Goal: Transaction & Acquisition: Purchase product/service

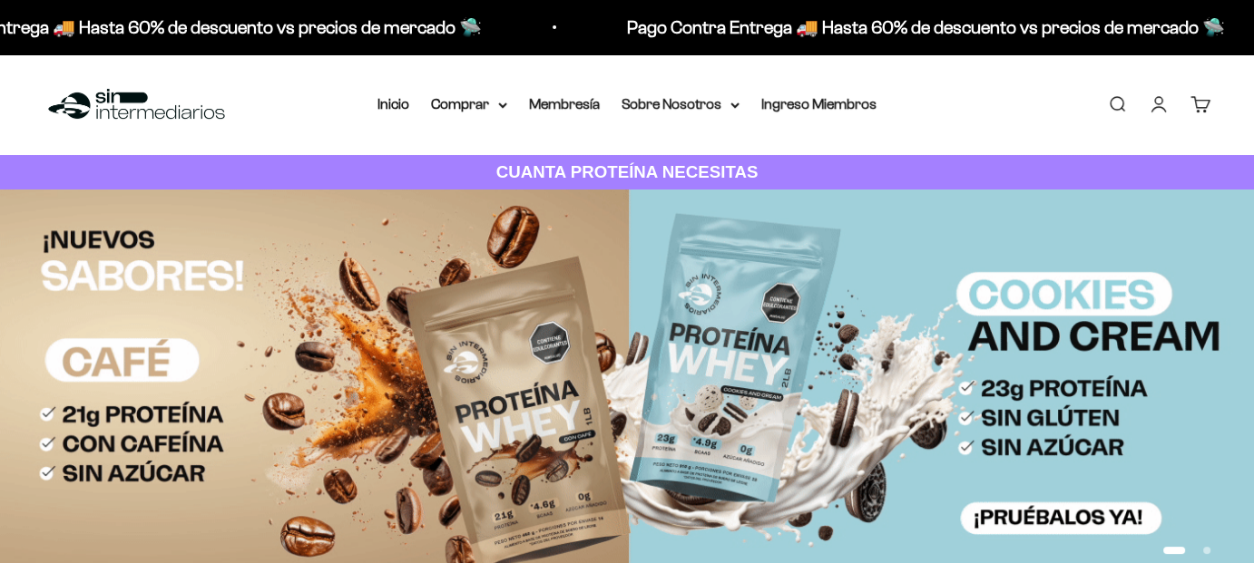
click at [1160, 106] on link "Iniciar sesión" at bounding box center [1159, 104] width 20 height 20
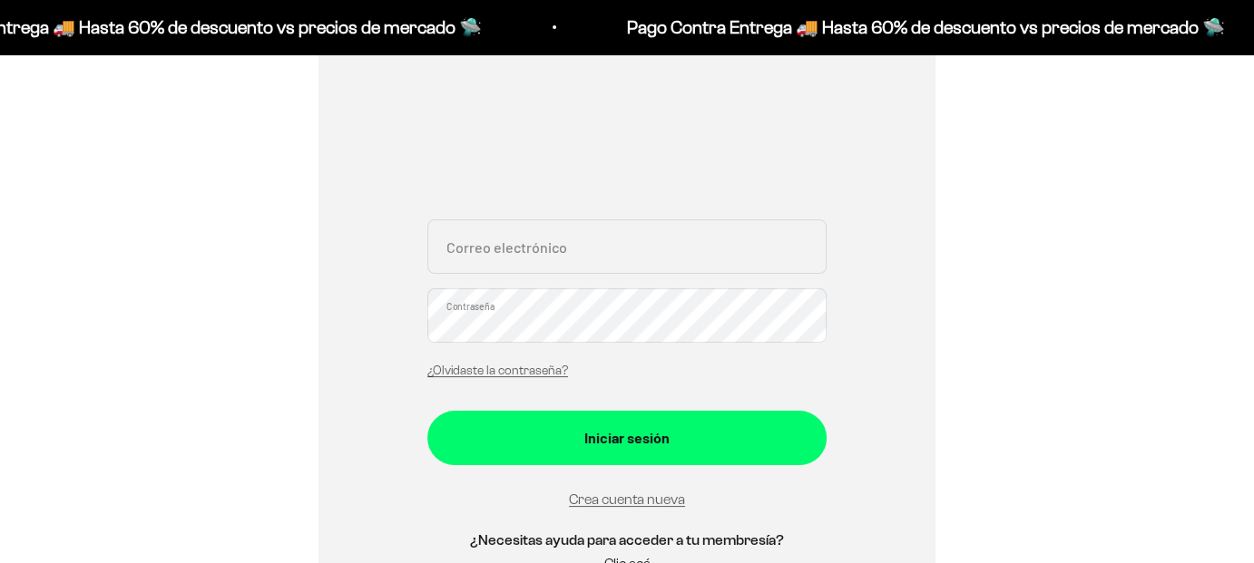
scroll to position [272, 0]
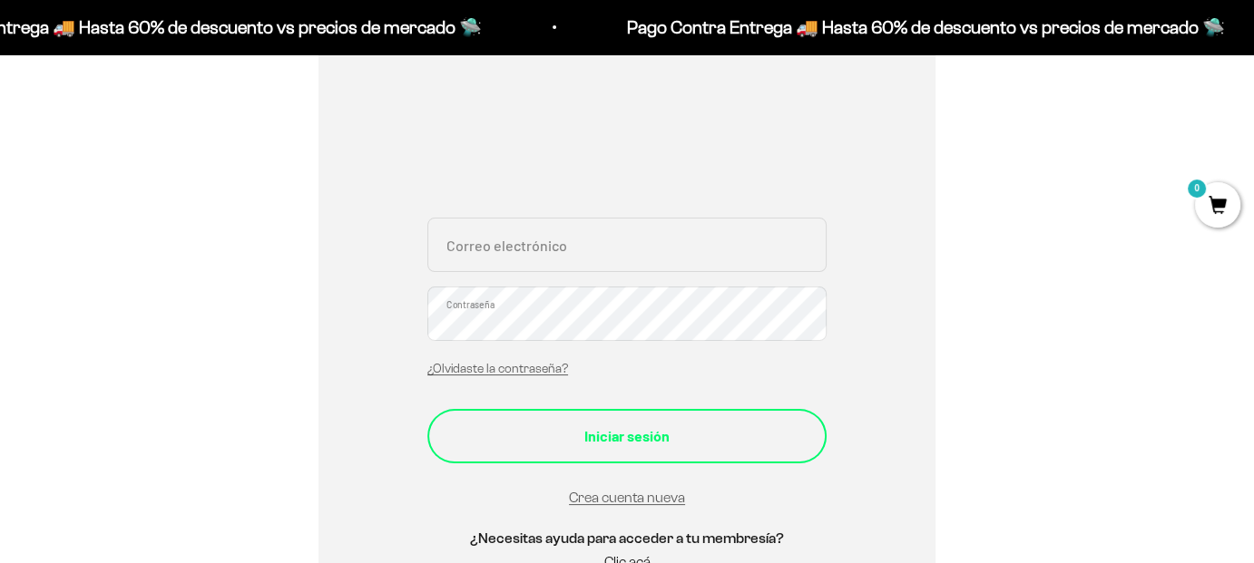
type input "[EMAIL_ADDRESS][DOMAIN_NAME]"
click at [618, 447] on button "Iniciar sesión" at bounding box center [626, 436] width 399 height 54
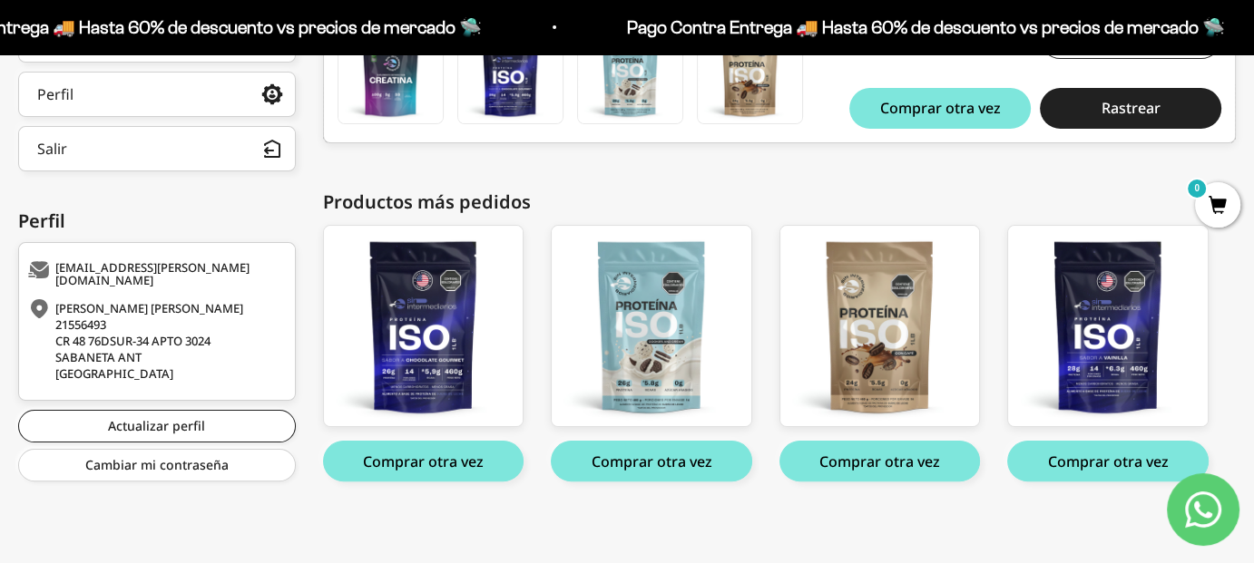
scroll to position [406, 0]
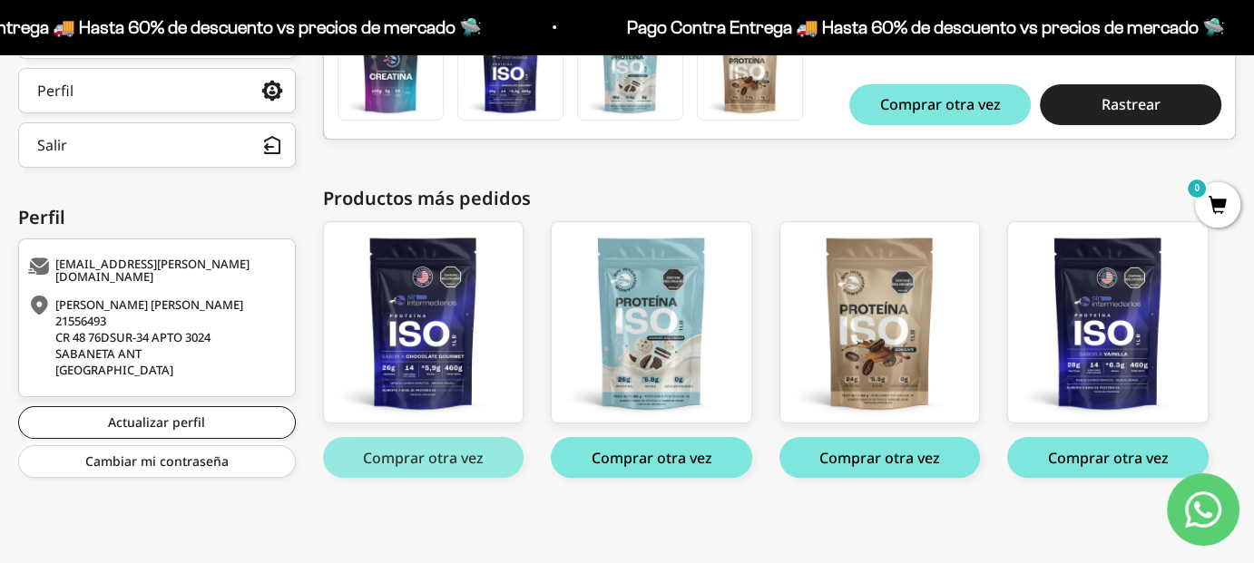
click at [464, 453] on button "Comprar otra vez" at bounding box center [423, 457] width 201 height 41
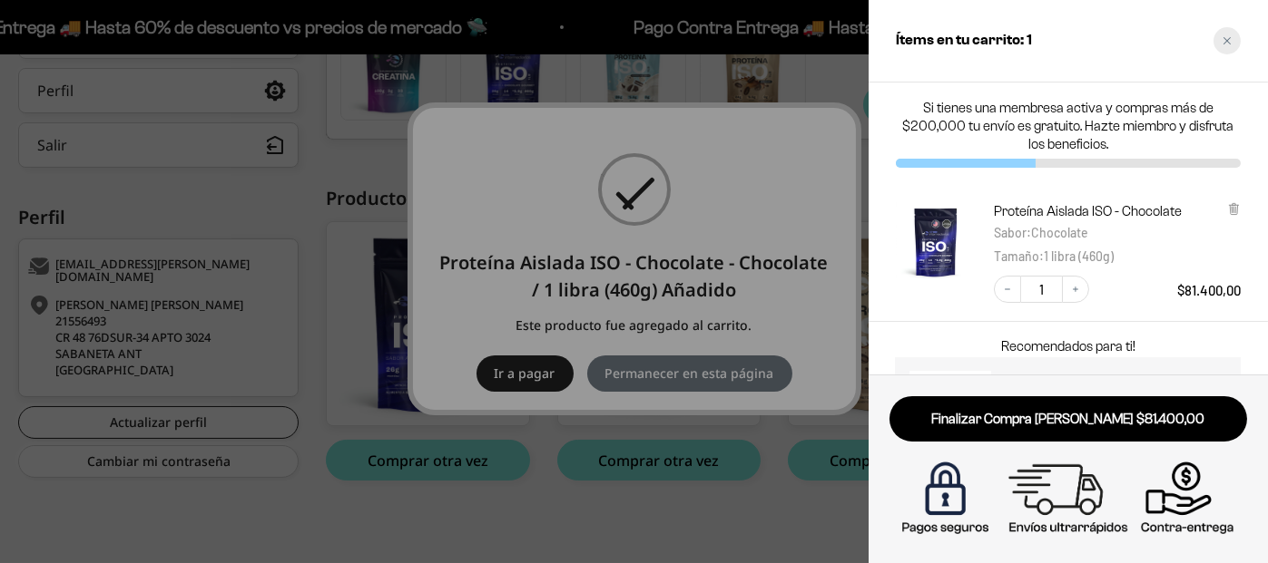
click at [1230, 38] on icon "Close cart" at bounding box center [1226, 40] width 9 height 9
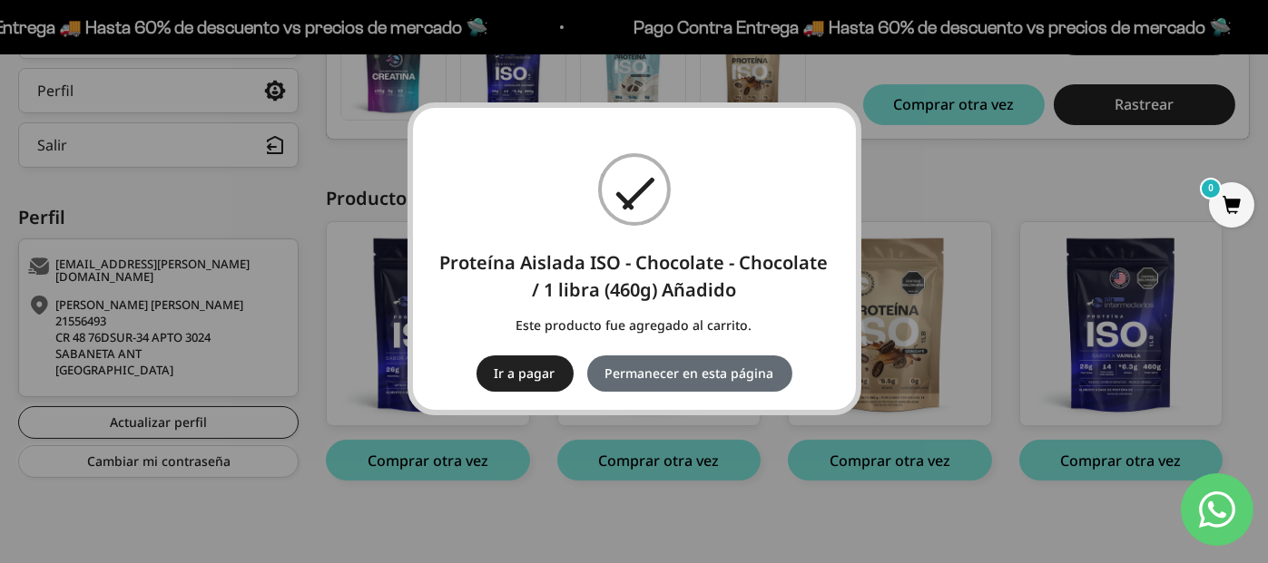
click at [726, 371] on button "Permanecer en esta página" at bounding box center [689, 374] width 205 height 36
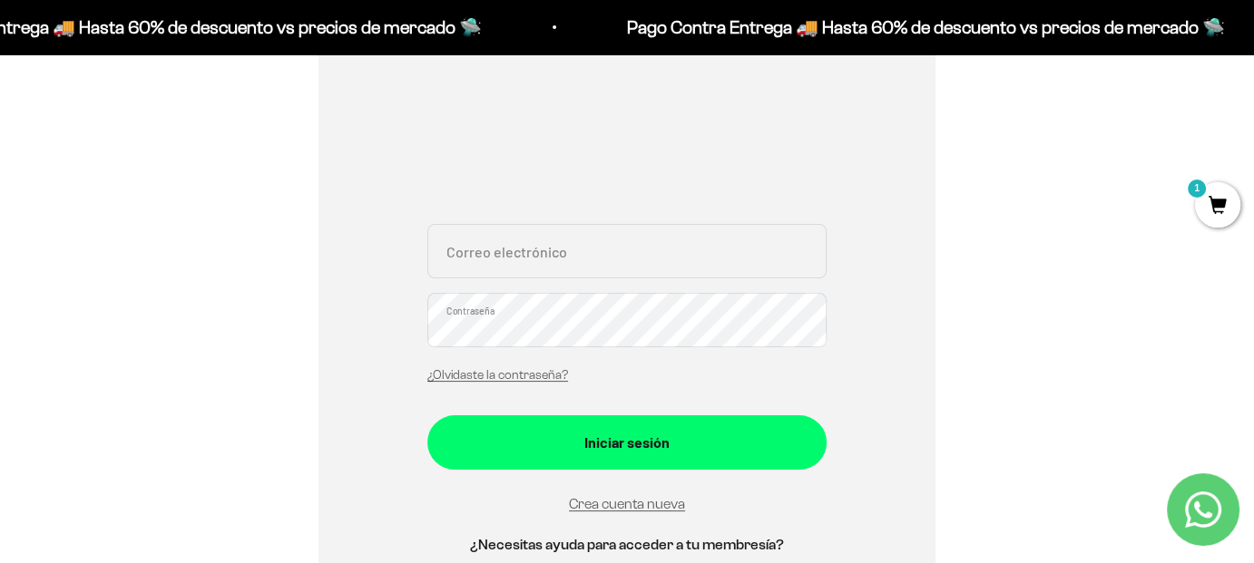
scroll to position [272, 0]
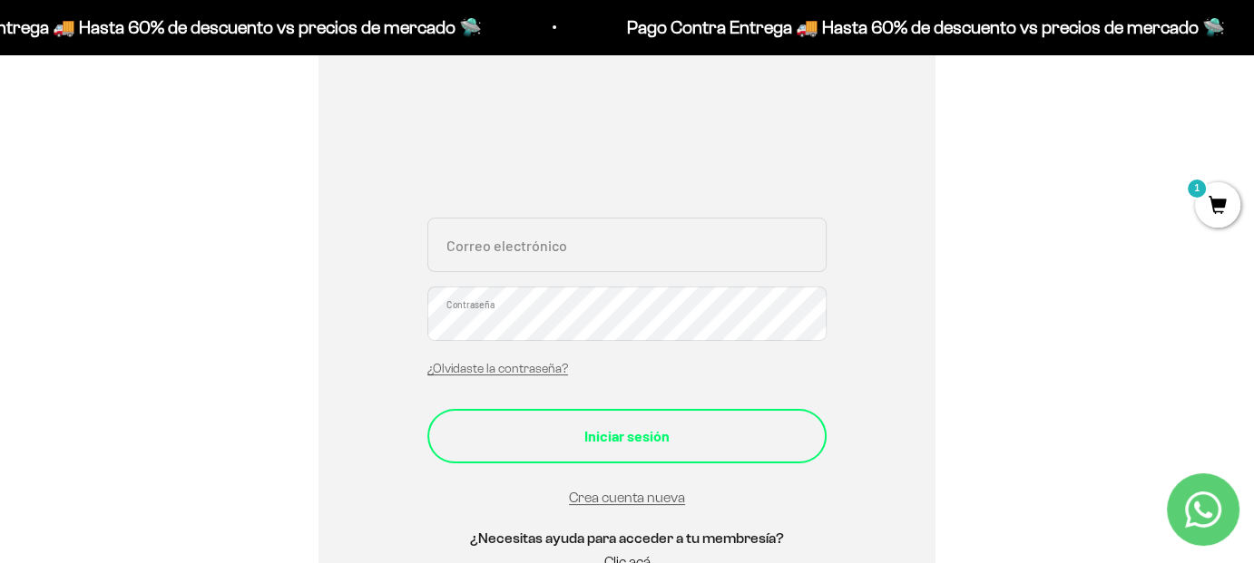
type input "[EMAIL_ADDRESS][PERSON_NAME][DOMAIN_NAME]"
click at [563, 442] on div "Iniciar sesión" at bounding box center [627, 437] width 327 height 24
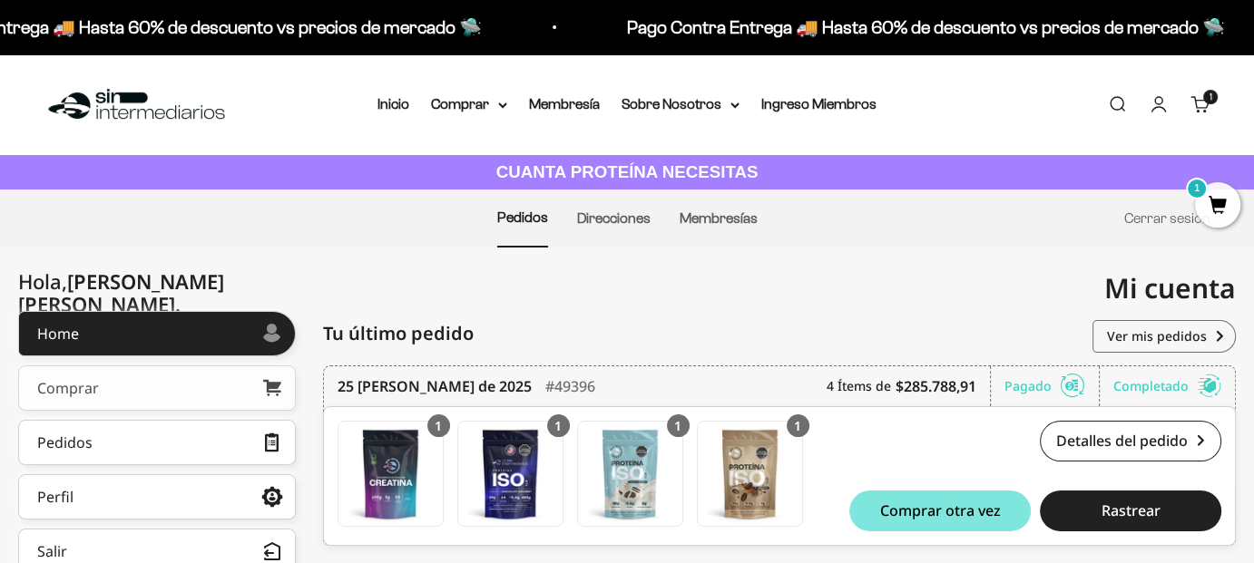
click at [100, 384] on link "Comprar" at bounding box center [157, 388] width 278 height 45
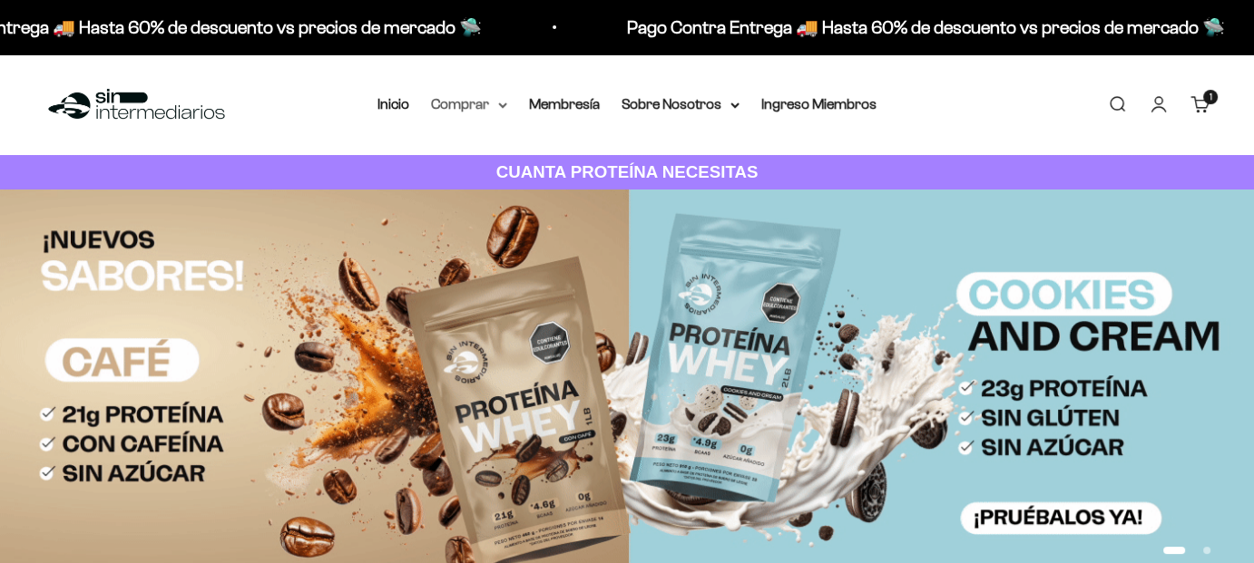
click at [491, 103] on summary "Comprar" at bounding box center [469, 105] width 76 height 24
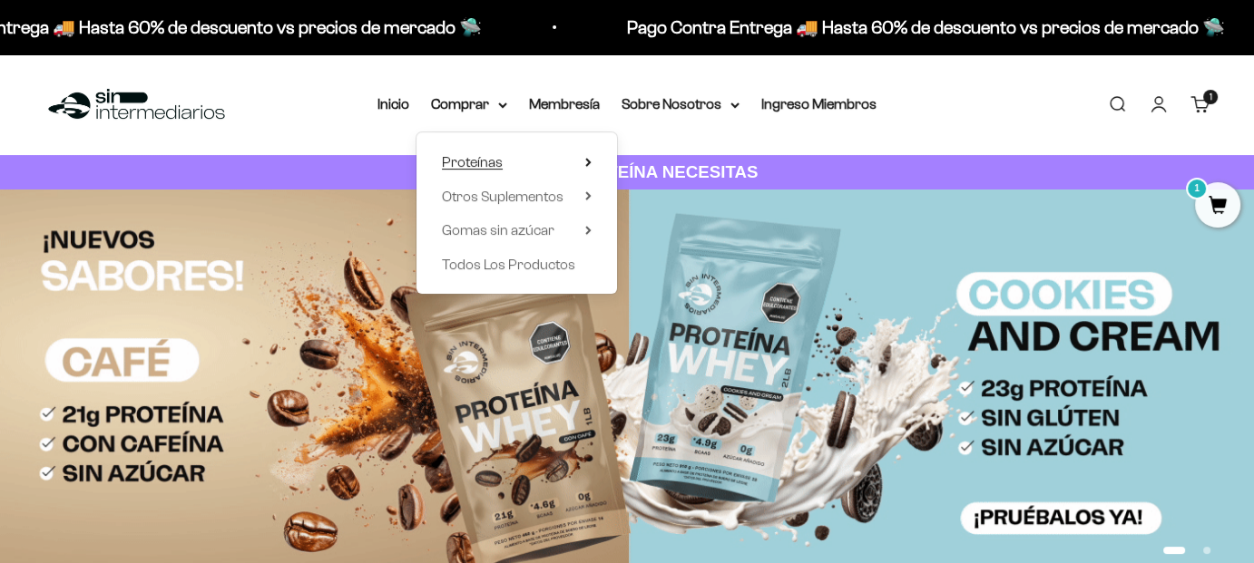
click at [494, 163] on span "Proteínas" at bounding box center [472, 161] width 61 height 15
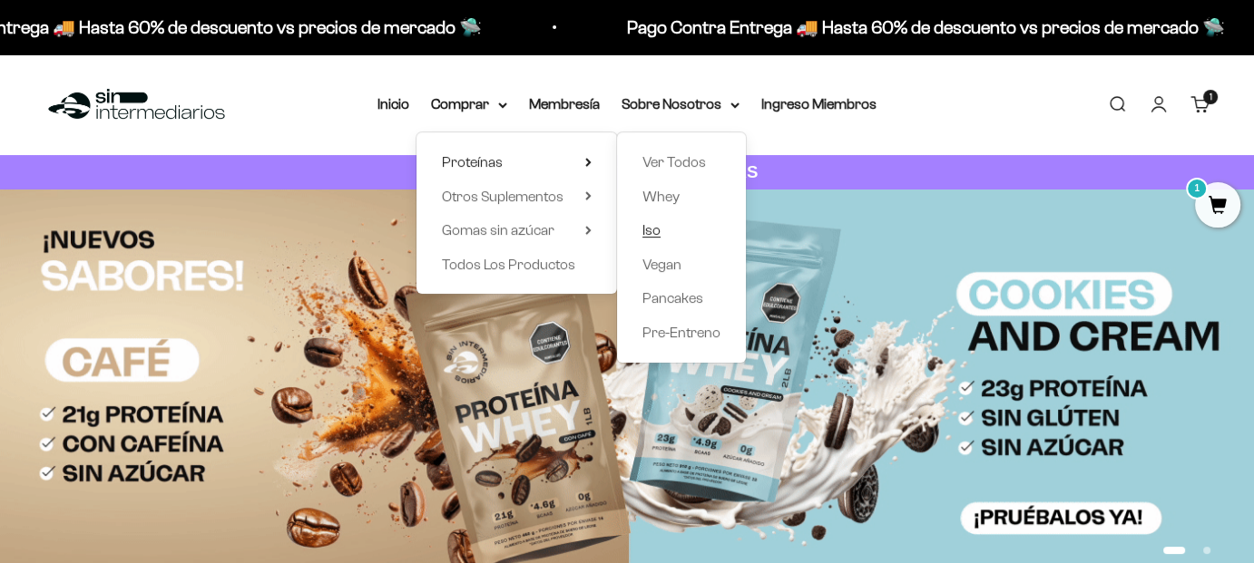
click at [665, 235] on link "Iso" at bounding box center [681, 231] width 78 height 24
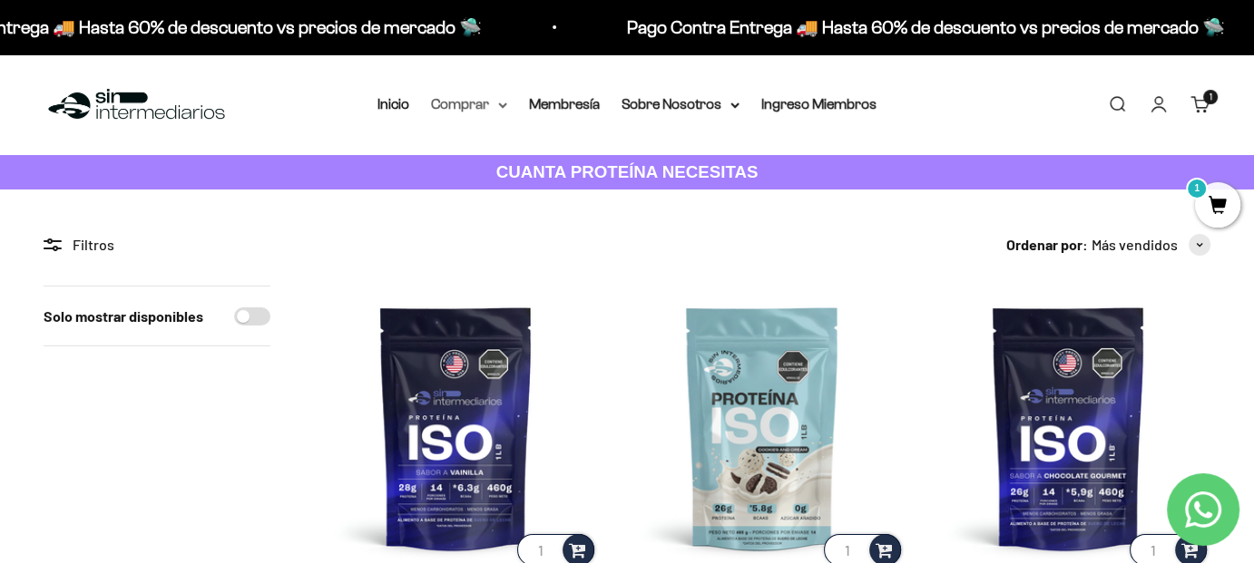
click at [463, 105] on summary "Comprar" at bounding box center [469, 105] width 76 height 24
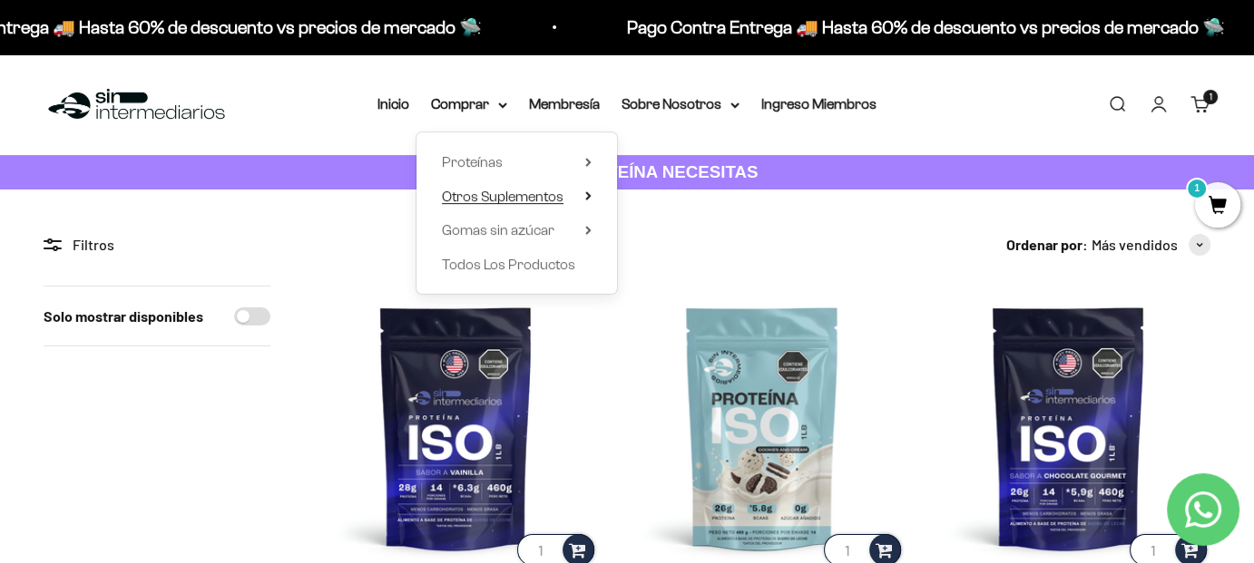
click at [524, 196] on span "Otros Suplementos" at bounding box center [503, 196] width 122 height 15
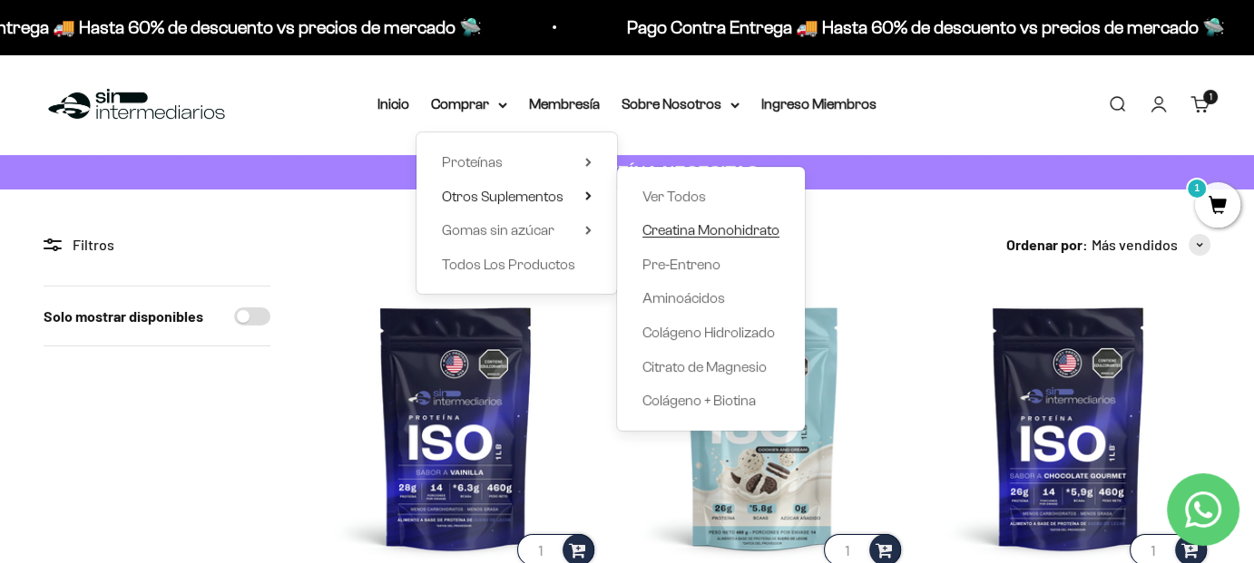
click at [694, 232] on span "Creatina Monohidrato" at bounding box center [710, 229] width 137 height 15
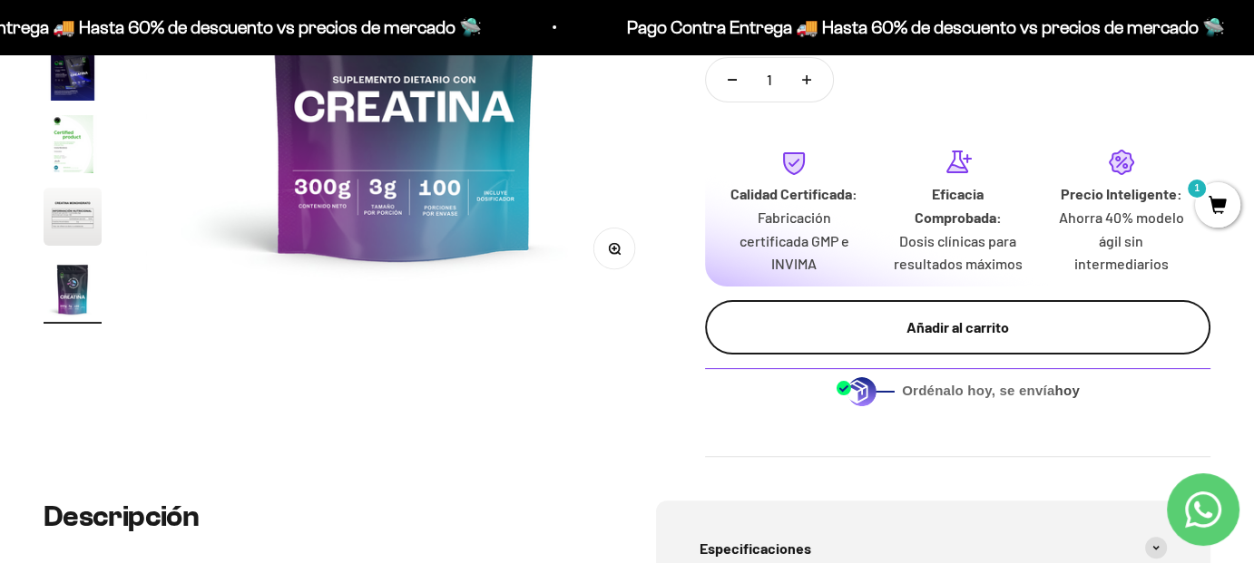
click at [987, 326] on div "Añadir al carrito" at bounding box center [957, 328] width 433 height 24
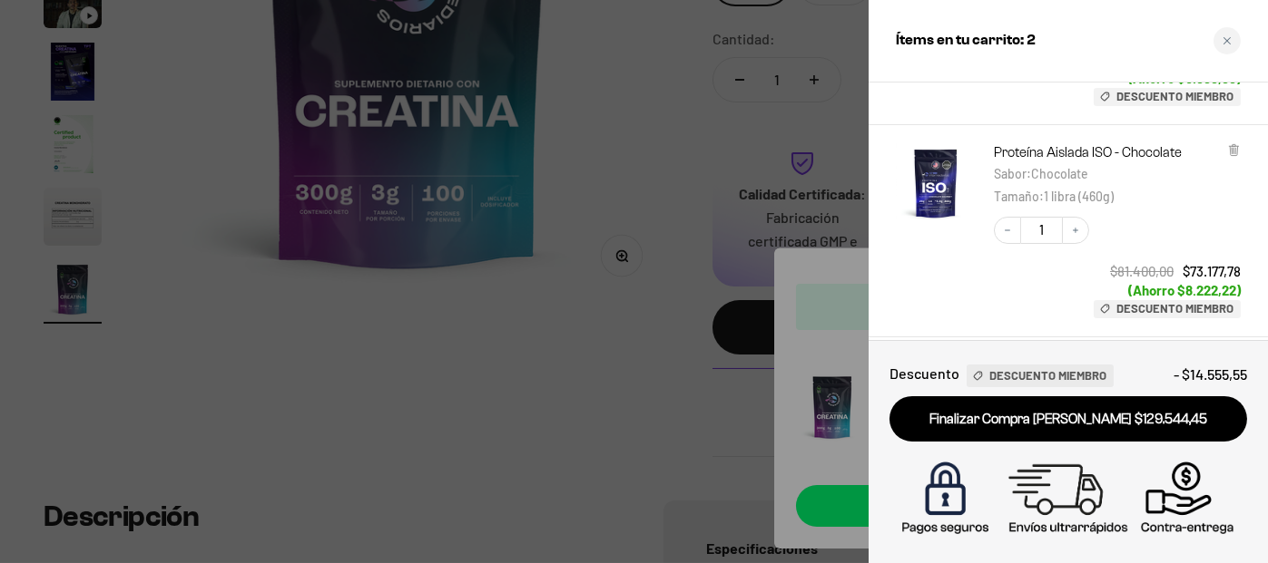
scroll to position [181, 0]
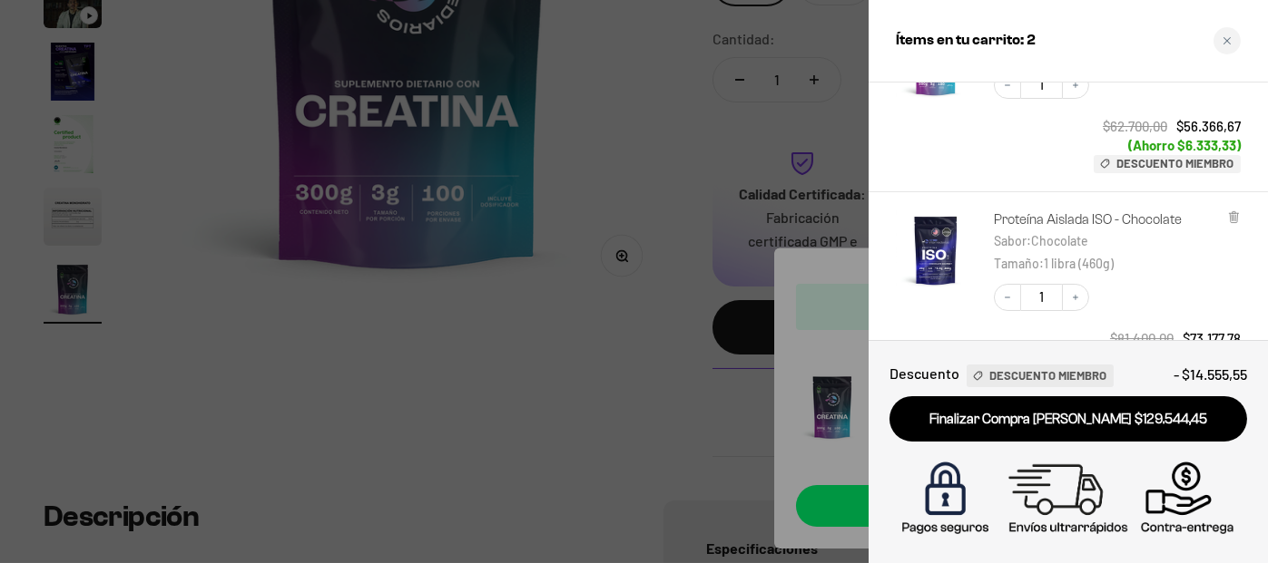
click at [1092, 217] on link "Proteína Aislada ISO - Chocolate" at bounding box center [1088, 220] width 188 height 18
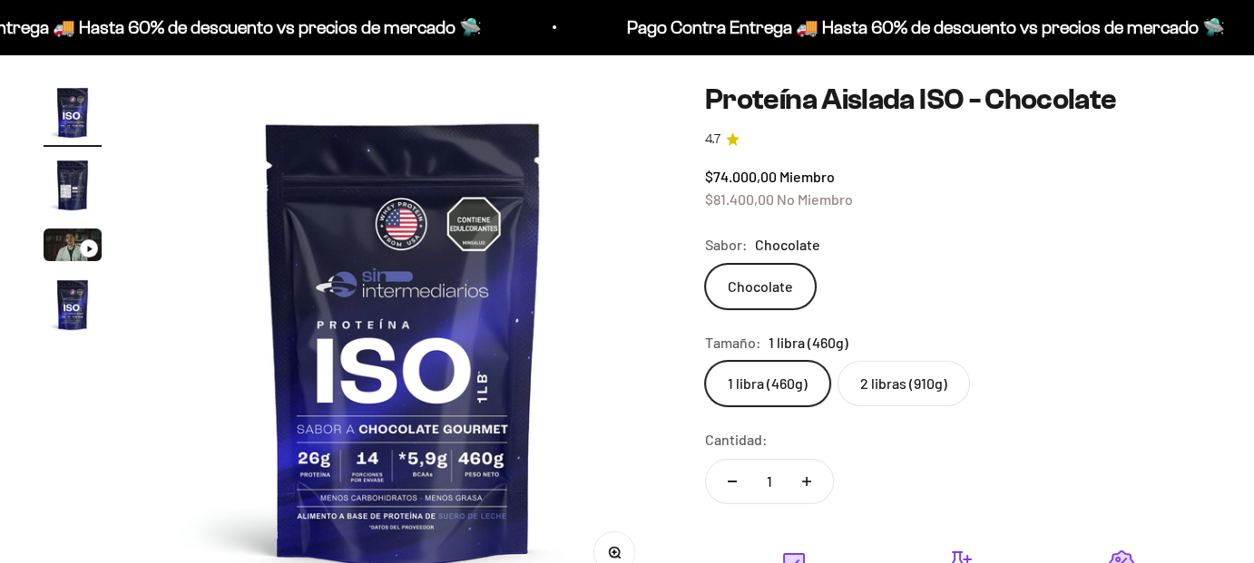
scroll to position [181, 0]
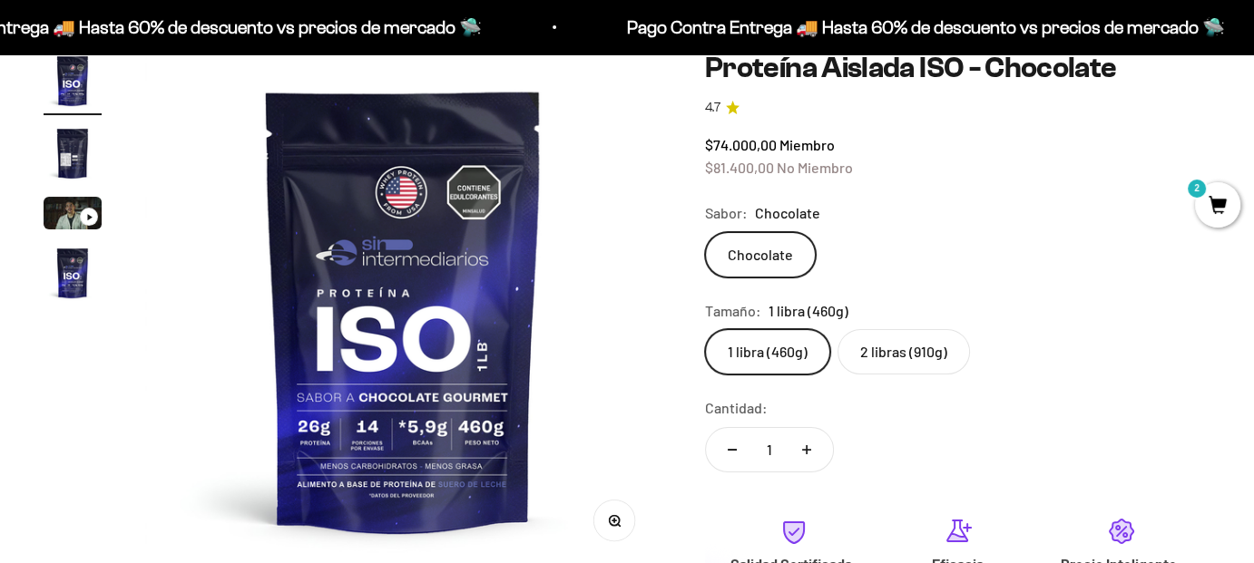
click at [909, 355] on label "2 libras (910g)" at bounding box center [903, 351] width 132 height 45
click at [705, 329] on input "2 libras (910g)" at bounding box center [704, 328] width 1 height 1
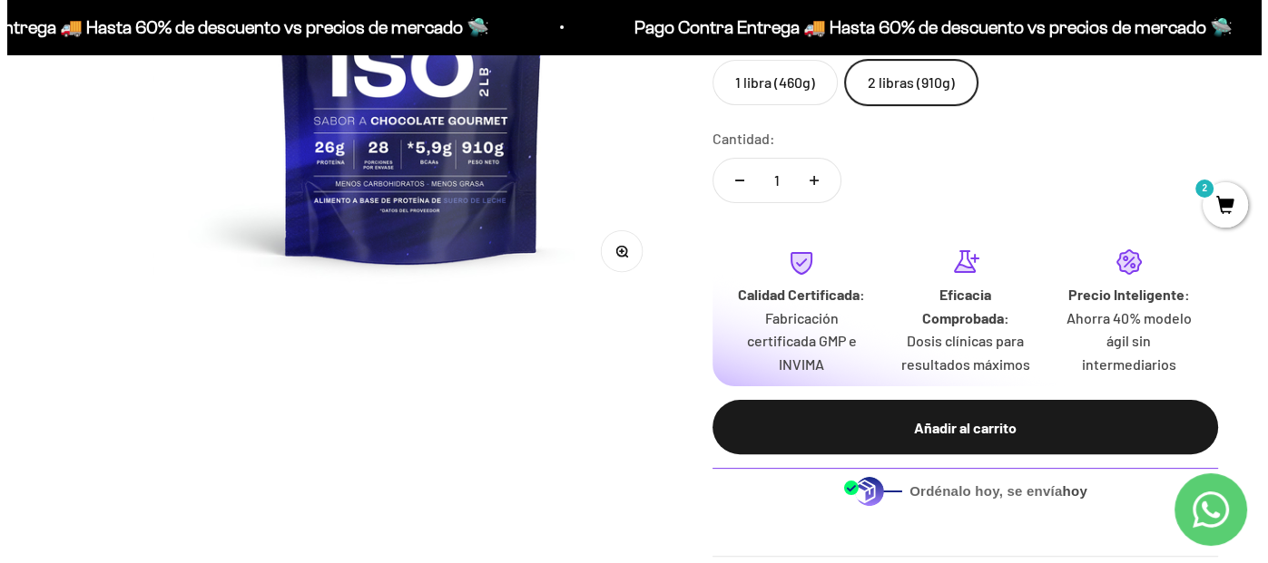
scroll to position [454, 0]
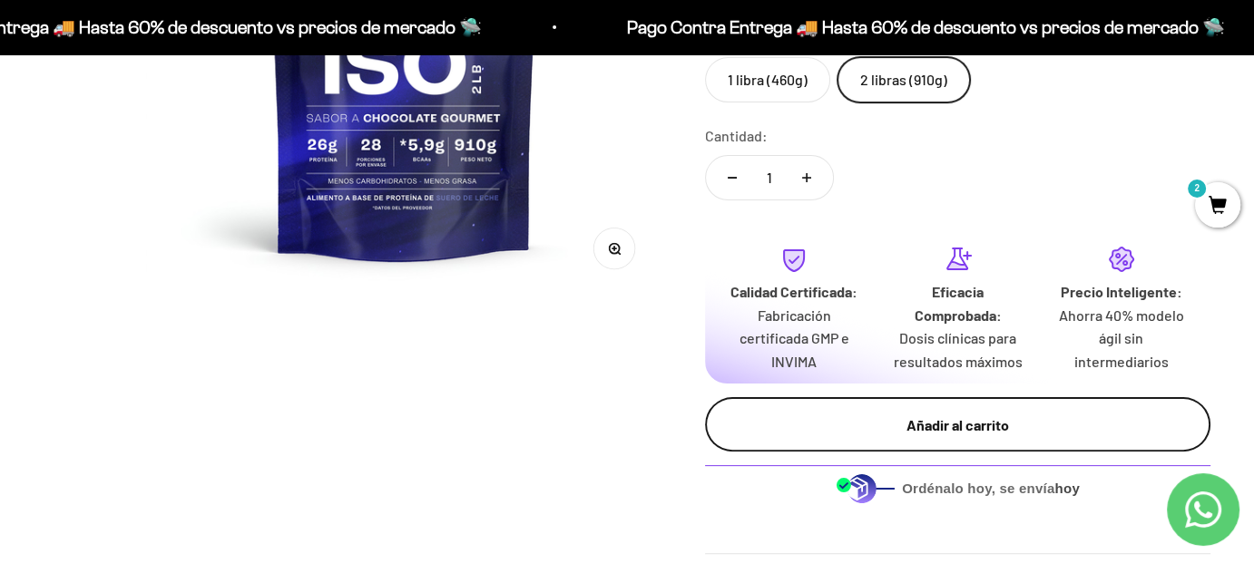
click at [916, 428] on div "Añadir al carrito" at bounding box center [957, 426] width 433 height 24
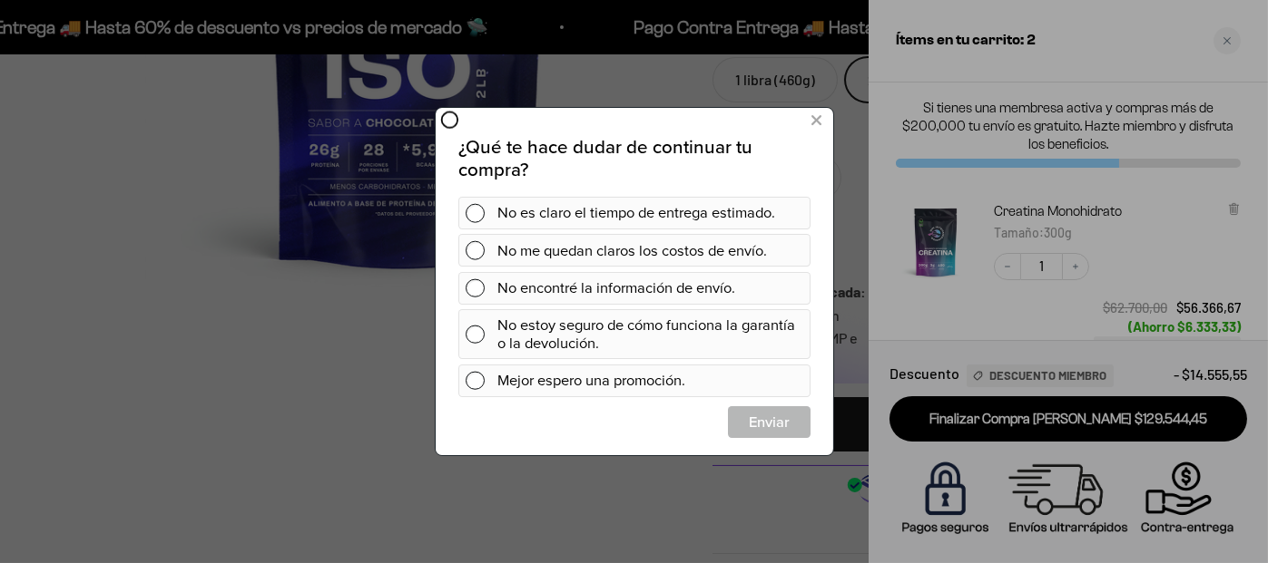
scroll to position [0, 0]
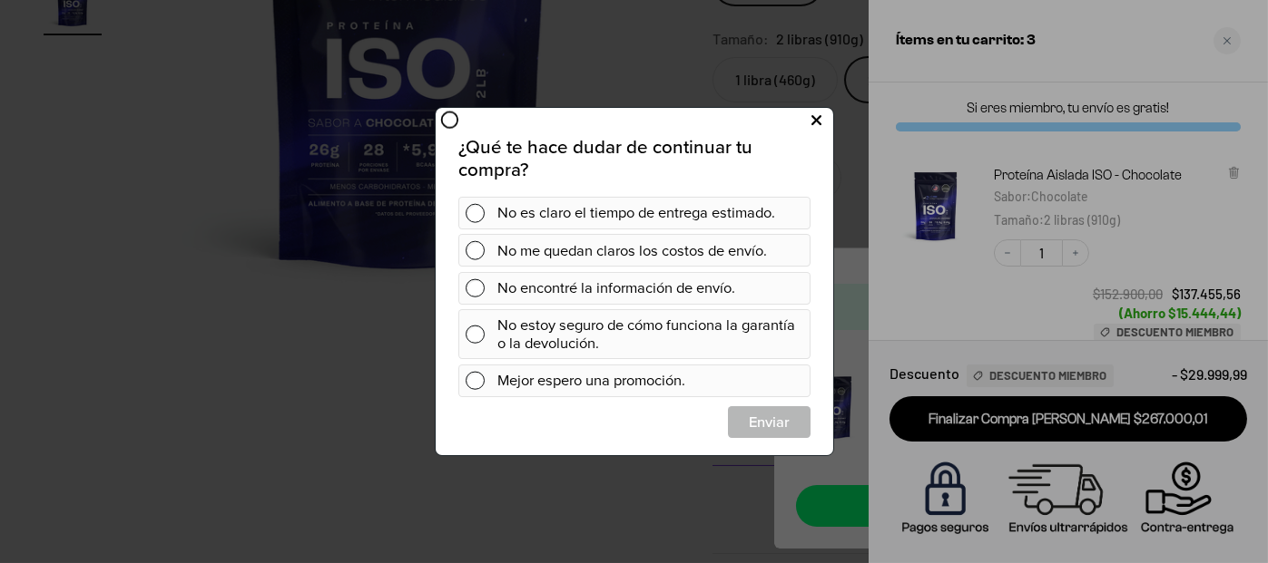
click at [813, 118] on icon at bounding box center [815, 120] width 10 height 24
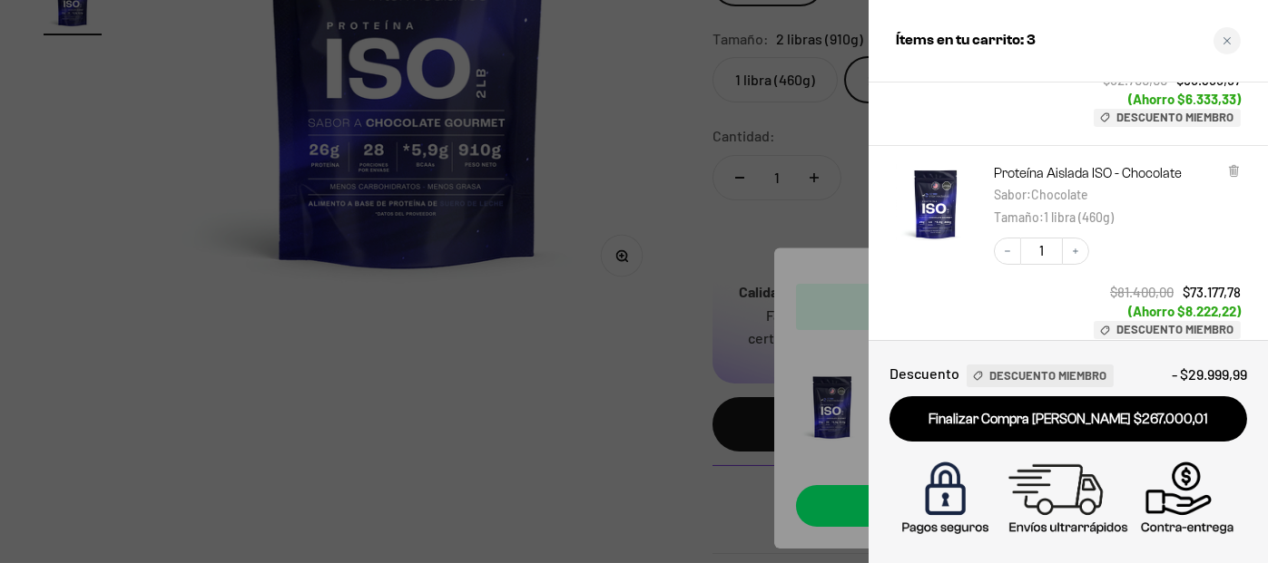
scroll to position [454, 0]
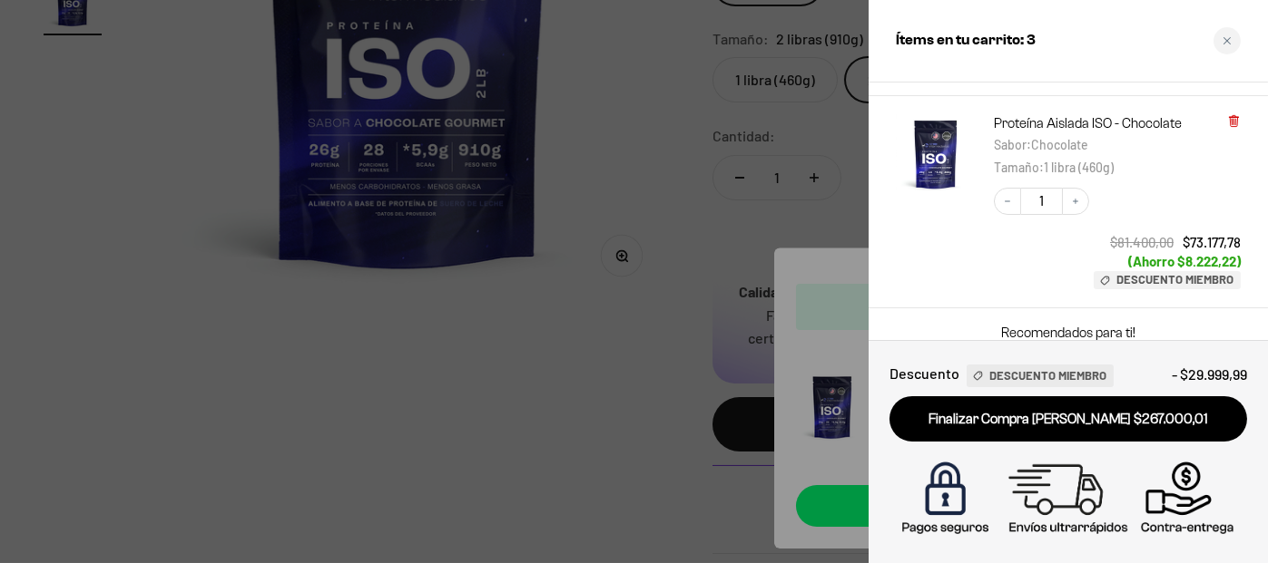
click at [1231, 116] on icon at bounding box center [1233, 119] width 4 height 9
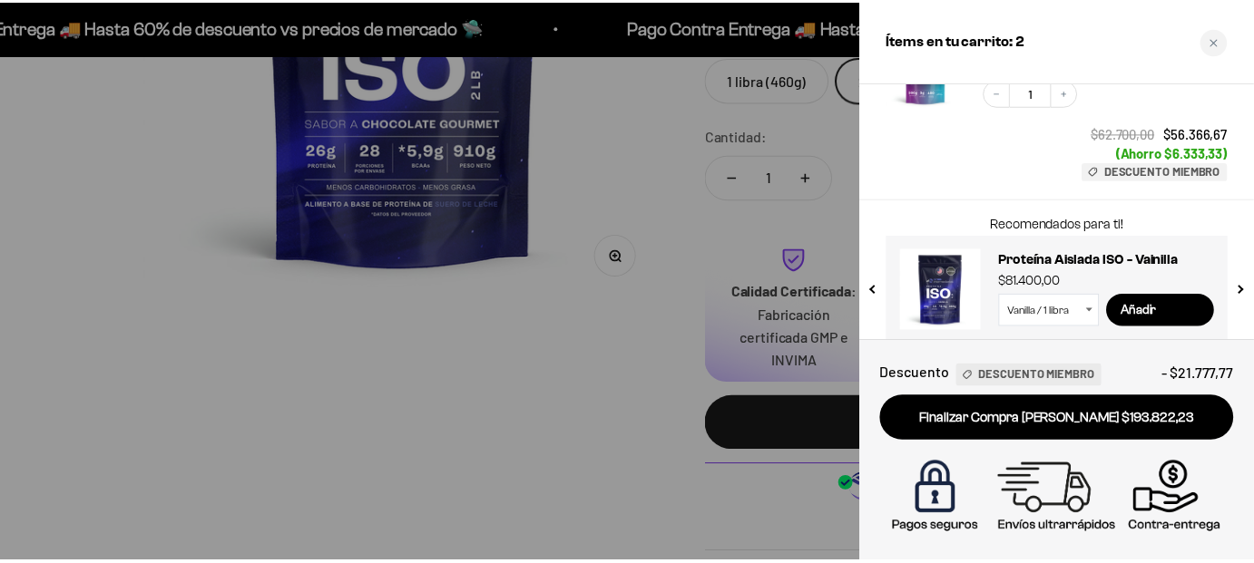
scroll to position [402, 0]
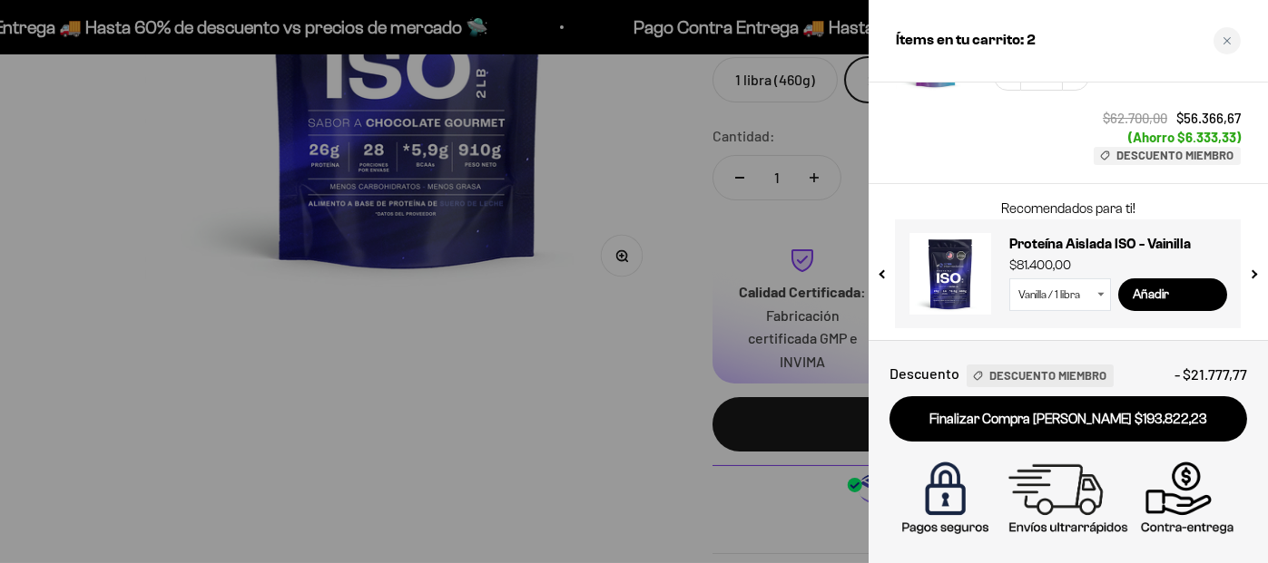
click at [440, 382] on div at bounding box center [634, 281] width 1268 height 563
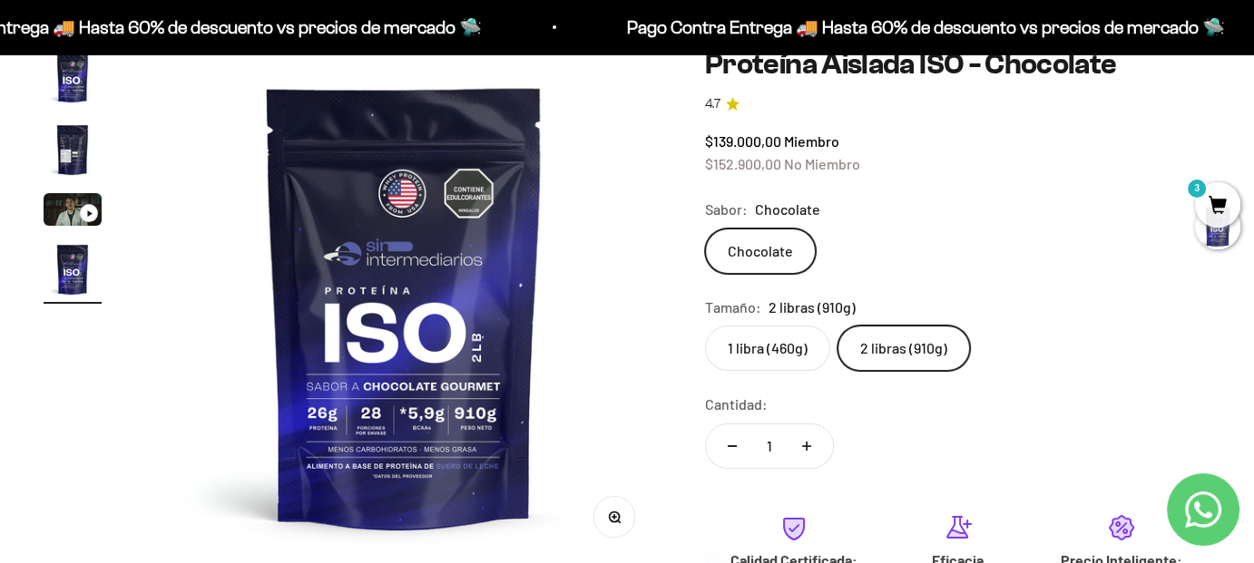
scroll to position [91, 0]
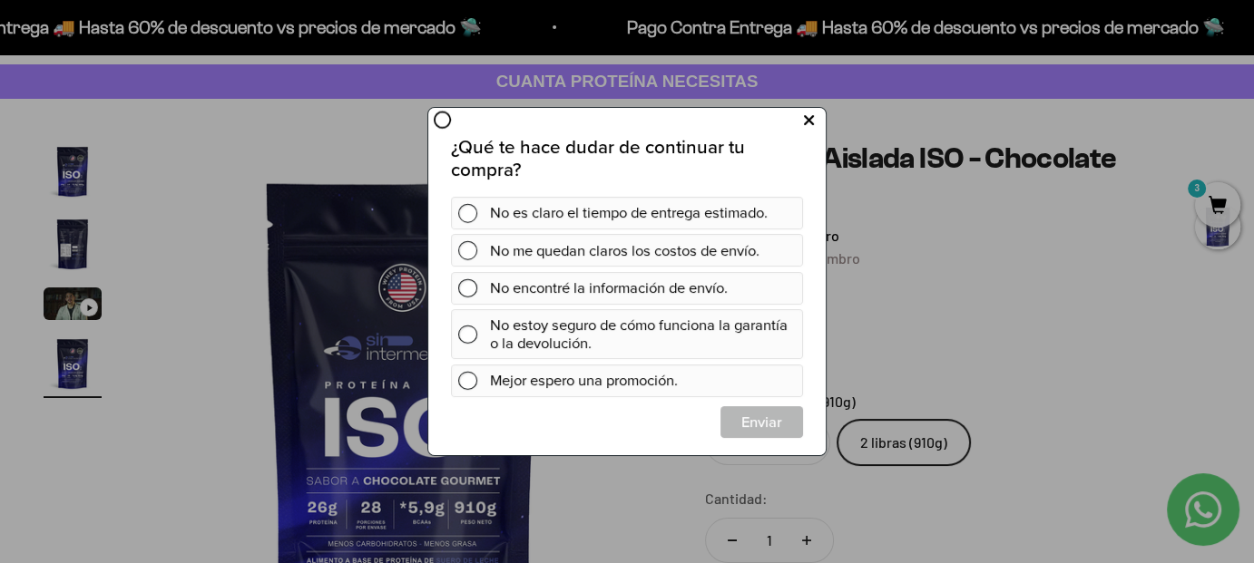
click at [809, 121] on icon at bounding box center [809, 120] width 10 height 24
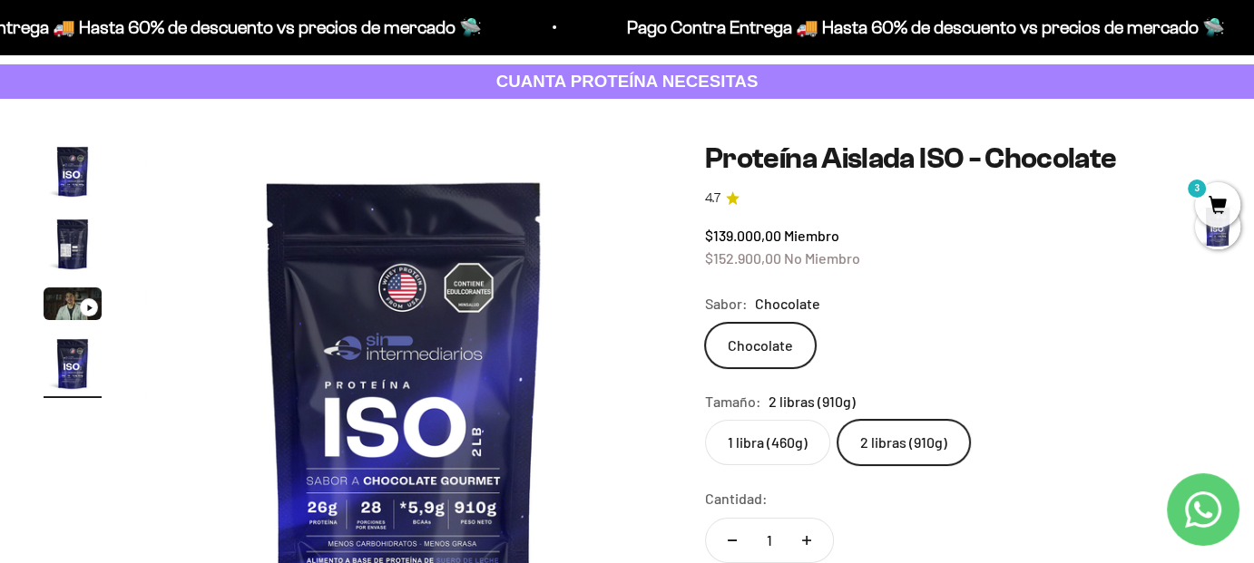
click at [681, 82] on strong "CUANTA PROTEÍNA NECESITAS" at bounding box center [627, 81] width 262 height 19
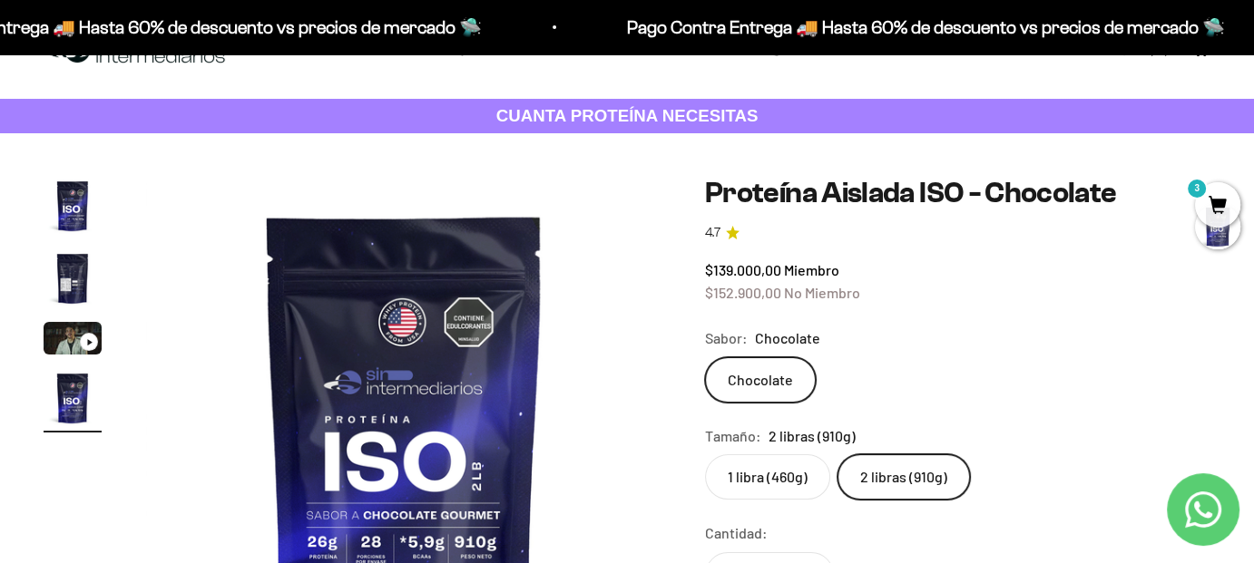
scroll to position [0, 0]
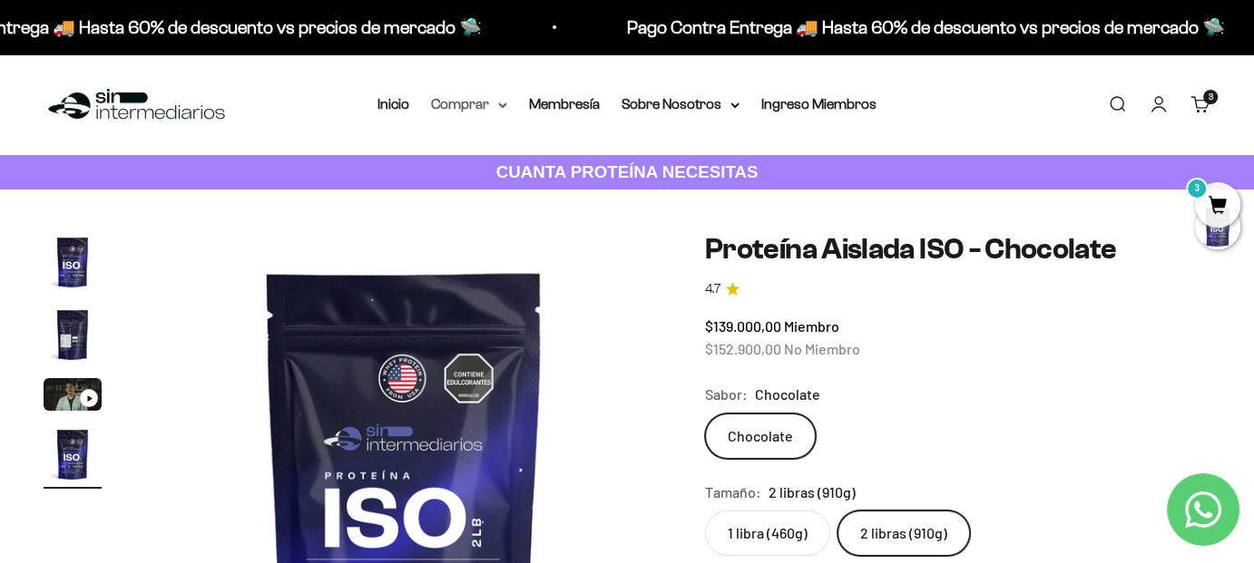
click at [461, 103] on summary "Comprar" at bounding box center [469, 105] width 76 height 24
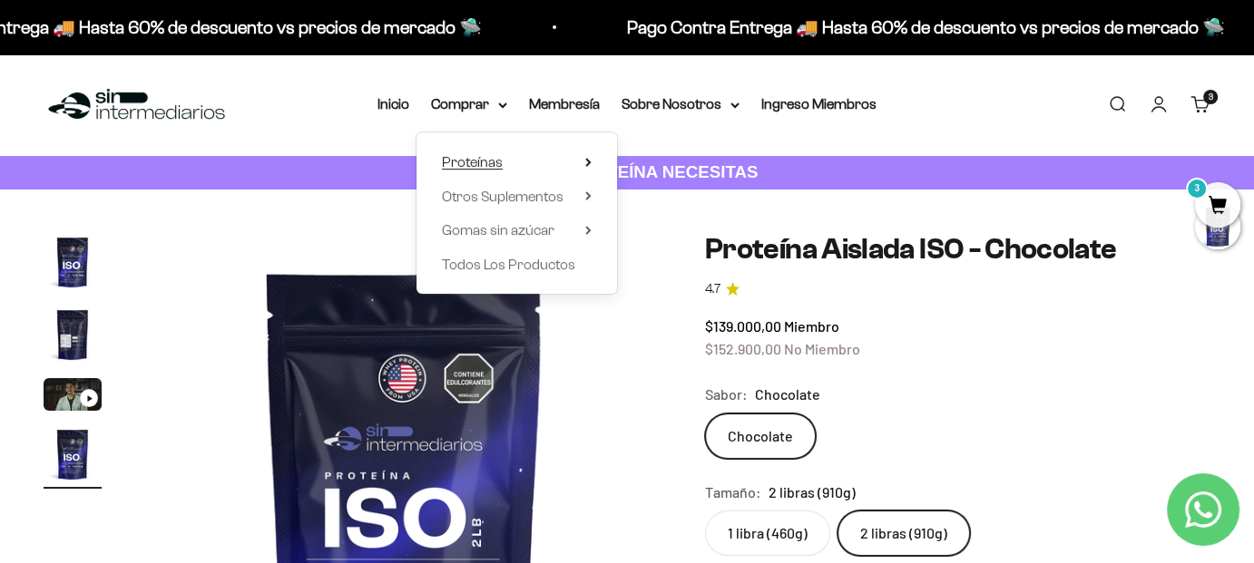
click at [496, 164] on span "Proteínas" at bounding box center [472, 161] width 61 height 15
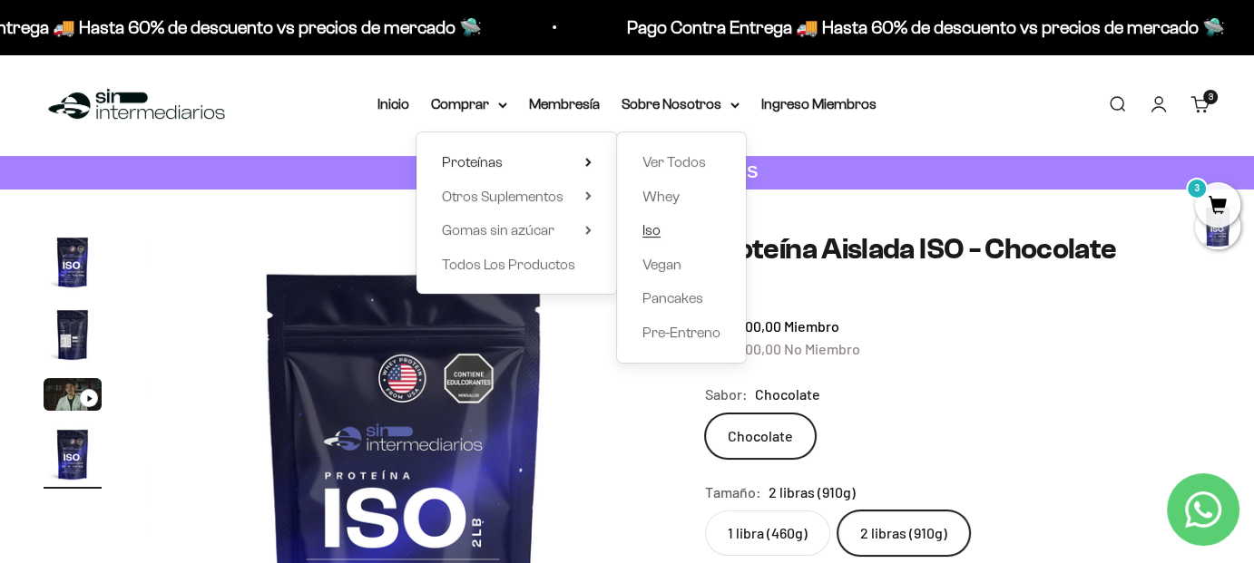
click at [651, 230] on span "Iso" at bounding box center [651, 229] width 18 height 15
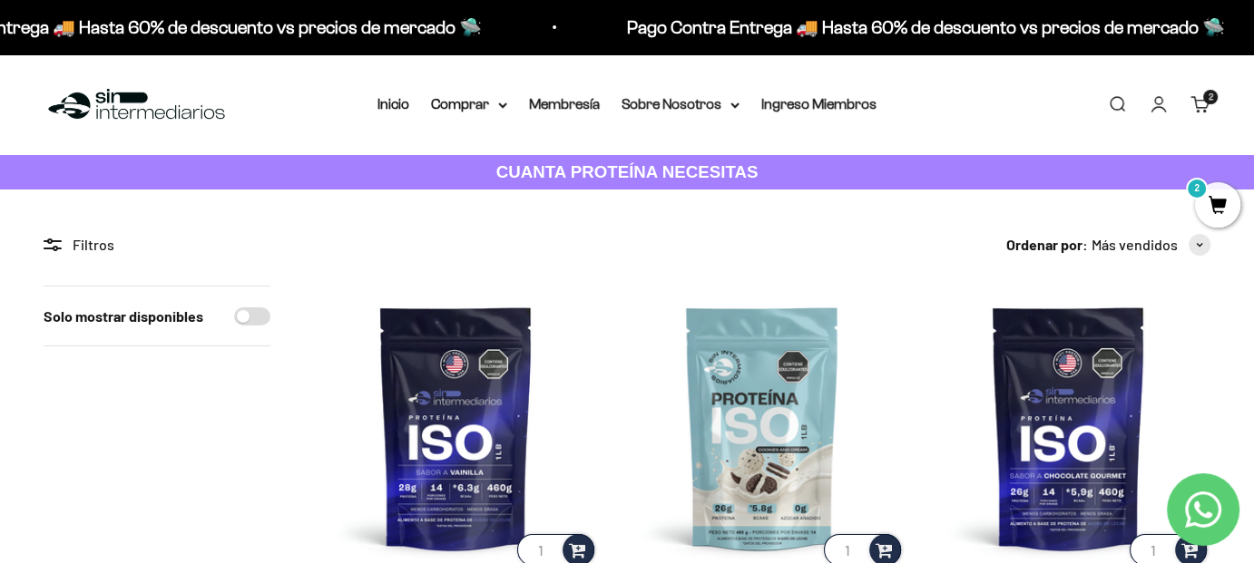
click at [1221, 209] on span "2" at bounding box center [1217, 204] width 45 height 45
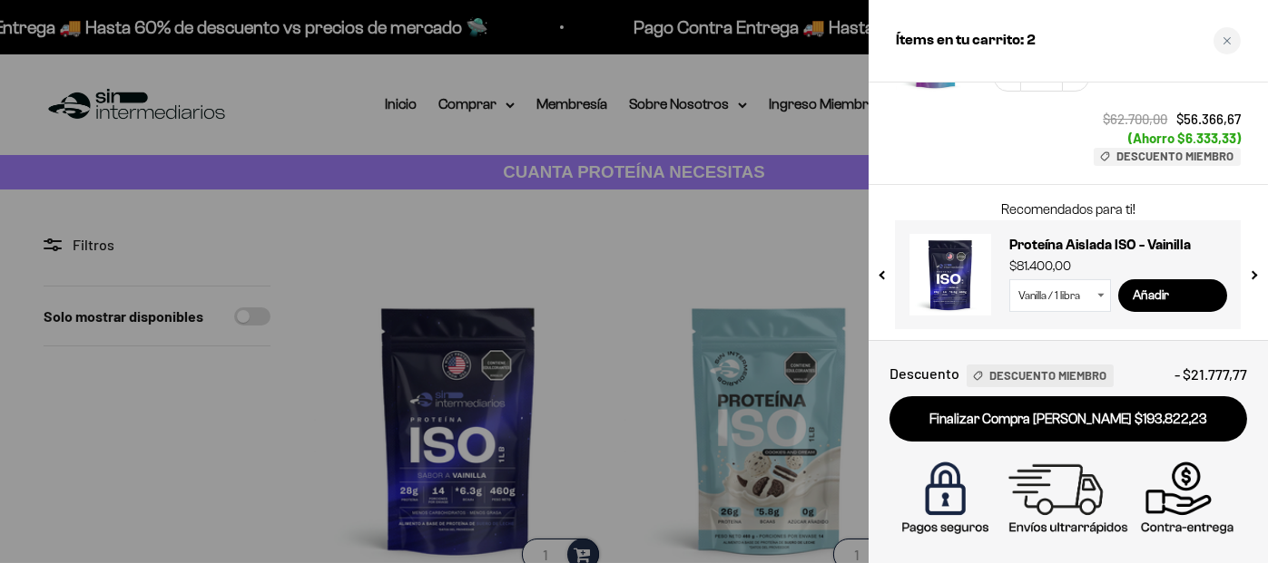
scroll to position [402, 0]
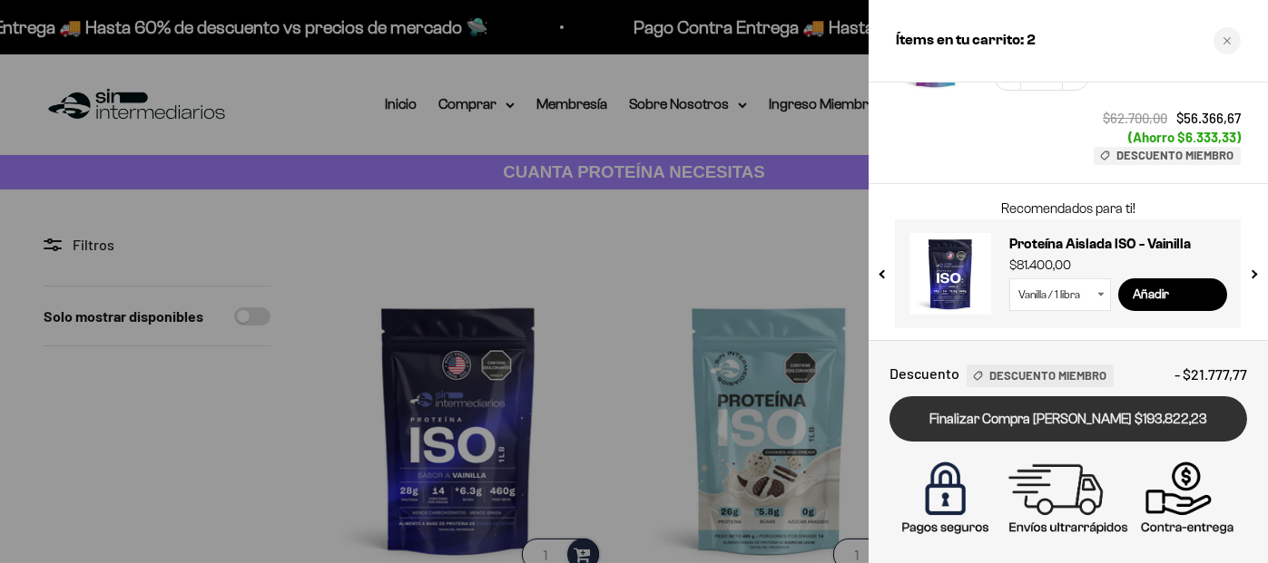
click at [1102, 418] on link "Finalizar Compra [PERSON_NAME] $193.822,23" at bounding box center [1067, 420] width 357 height 46
